Goal: Information Seeking & Learning: Learn about a topic

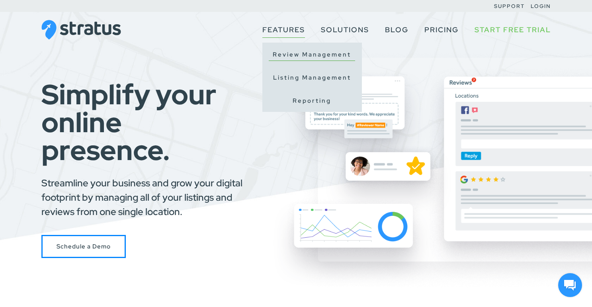
click at [301, 51] on link "Review Management" at bounding box center [312, 55] width 86 height 12
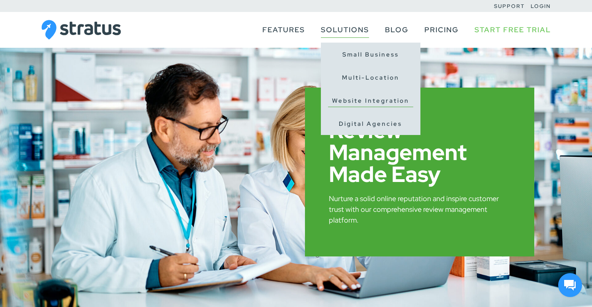
click at [355, 100] on link "Website Integration" at bounding box center [370, 101] width 85 height 12
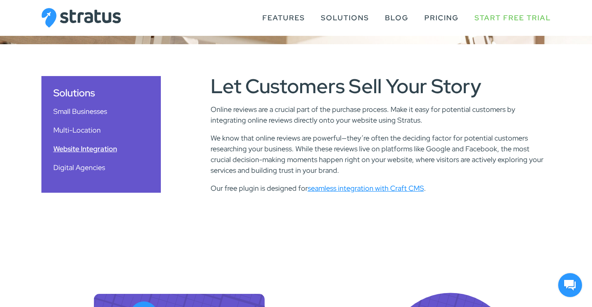
scroll to position [273, 0]
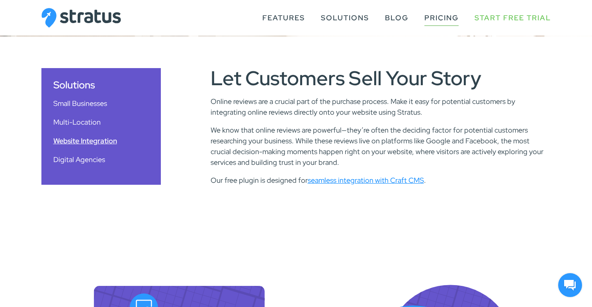
click at [430, 20] on link "Pricing" at bounding box center [441, 17] width 34 height 15
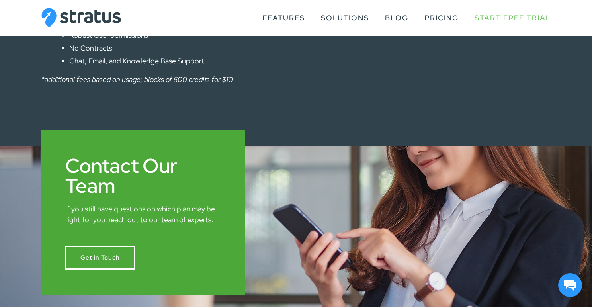
scroll to position [590, 0]
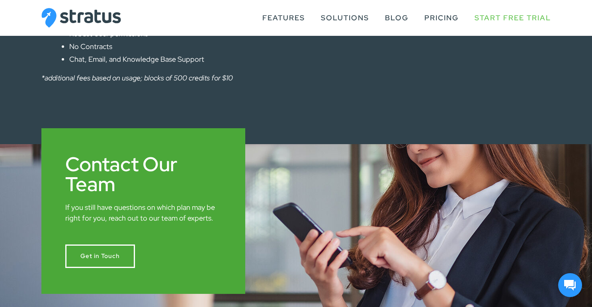
click at [74, 14] on img at bounding box center [81, 18] width 80 height 20
